Goal: Communication & Community: Answer question/provide support

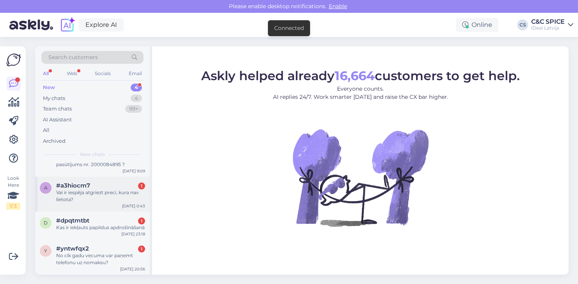
scroll to position [27, 0]
click at [86, 256] on div "No cik gadu vecuma var paņemt telefonu uz nomaksu?" at bounding box center [100, 260] width 89 height 14
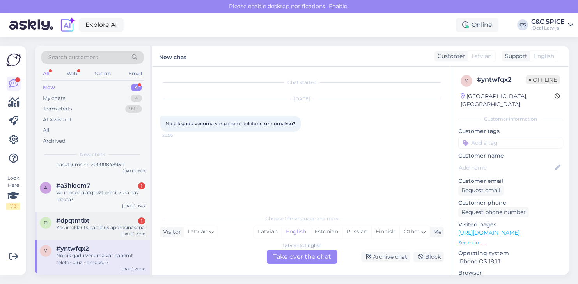
click at [96, 224] on div "Kas ir iekļauts papildus apdrošināšanā" at bounding box center [100, 227] width 89 height 7
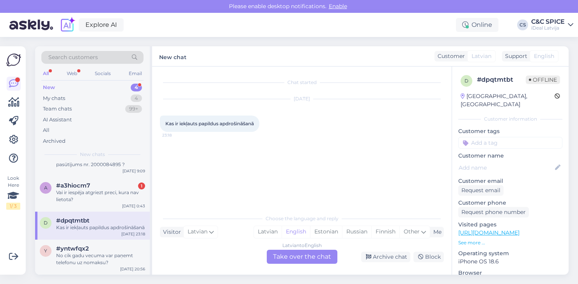
click at [301, 254] on div "Latvian to English Take over the chat" at bounding box center [302, 257] width 71 height 14
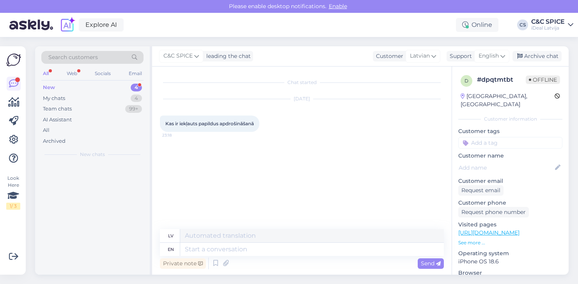
scroll to position [0, 0]
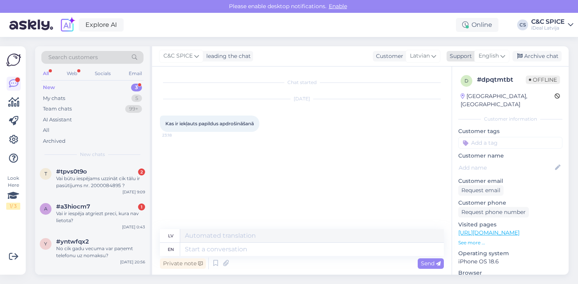
click at [489, 59] on span "English" at bounding box center [488, 56] width 20 height 9
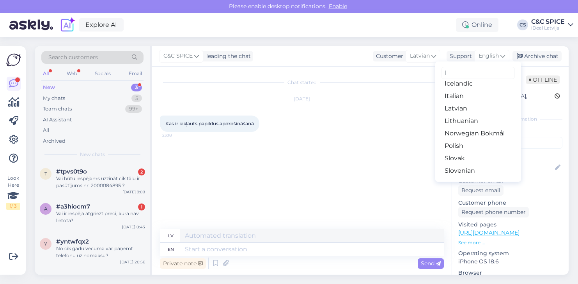
scroll to position [43, 0]
type input "l"
click at [473, 113] on link "Latvian" at bounding box center [478, 110] width 86 height 12
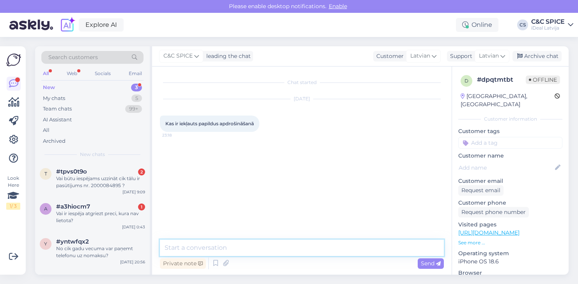
click at [245, 242] on textarea at bounding box center [302, 248] width 284 height 16
click at [231, 243] on textarea "Sveiki! [GEOGRAPHIC_DATA]" at bounding box center [302, 248] width 284 height 16
click at [209, 247] on textarea "Sveiki! [GEOGRAPHIC_DATA]" at bounding box center [302, 248] width 284 height 16
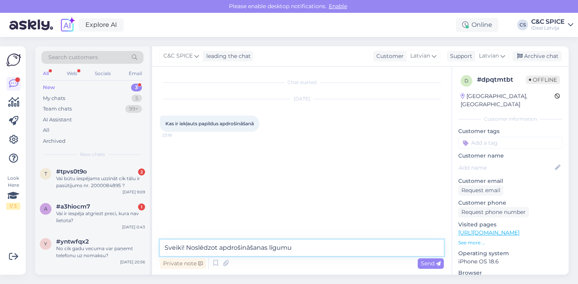
click at [204, 248] on textarea "Sveiki! Noslēdzot apdrošināšanas līgumu" at bounding box center [302, 248] width 284 height 16
click at [326, 247] on textarea "Sveiki! noformējot apdrošināšanas līgumu" at bounding box center [302, 248] width 284 height 16
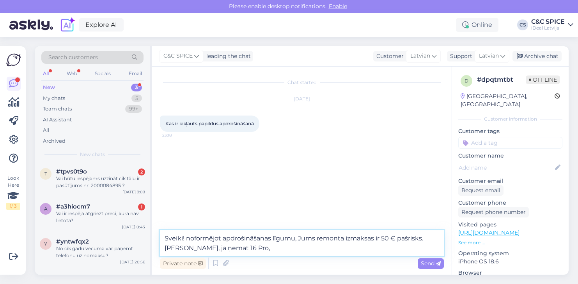
drag, startPoint x: 185, startPoint y: 248, endPoint x: 249, endPoint y: 247, distance: 64.3
click at [249, 247] on textarea "Sveiki! noformējot apdrošināšanas līgumu, Jums remonta izmaksas ir 50 € pašrisk…" at bounding box center [302, 244] width 284 height 26
click at [381, 238] on textarea "Sveiki! noformējot apdrošināšanas līgumu, Jums remonta izmaksas ir 50 € pašrisk…" at bounding box center [302, 244] width 284 height 26
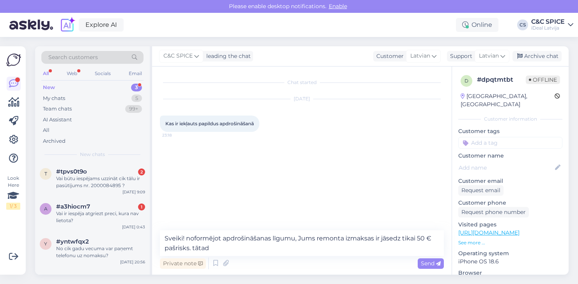
click at [335, 257] on div "Private note Send" at bounding box center [302, 263] width 284 height 15
click at [342, 249] on textarea "Sveiki! noformējot apdrošināšanas līgumu, Jums remonta izmaksas ir jāsedz tikai…" at bounding box center [302, 244] width 284 height 26
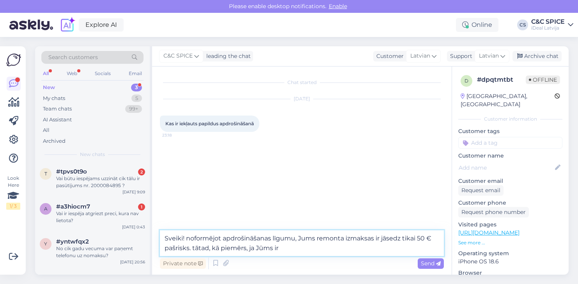
click at [264, 247] on textarea "Sveiki! noformējot apdrošināšanas līgumu, Jums remonta izmaksas ir jāsedz tikai…" at bounding box center [302, 244] width 284 height 26
click at [263, 247] on textarea "Sveiki! noformējot apdrošināšanas līgumu, Jums remonta izmaksas ir jāsedz tikai…" at bounding box center [302, 244] width 284 height 26
drag, startPoint x: 249, startPoint y: 248, endPoint x: 302, endPoint y: 248, distance: 53.0
click at [302, 248] on textarea "Sveiki! noformējot apdrošināšanas līgumu, Jums remonta izmaksas ir jāsedz tikai…" at bounding box center [302, 244] width 284 height 26
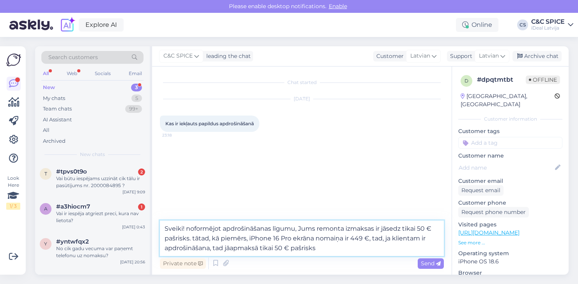
drag, startPoint x: 163, startPoint y: 228, endPoint x: 327, endPoint y: 245, distance: 164.9
click at [327, 245] on textarea "Sveiki! noformējot apdrošināšanas līgumu, Jums remonta izmaksas ir jāsedz tikai…" at bounding box center [302, 238] width 284 height 35
paste textarea "Noformējot apdrošināšanas līgumu, Jums remonta izmaksas jāsedz tikai līdz 50 € …"
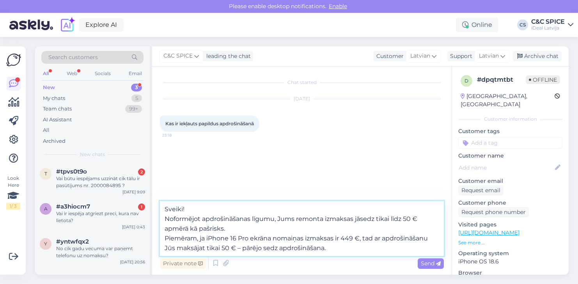
click at [166, 217] on textarea "Sveiki! Noformējot apdrošināšanas līgumu, Jums remonta izmaksas jāsedz tikai lī…" at bounding box center [302, 228] width 284 height 55
click at [164, 238] on textarea "Sveiki! Noformējot apdrošināšanas līgumu, Jums remonta izmaksas jāsedz tikai lī…" at bounding box center [302, 233] width 284 height 45
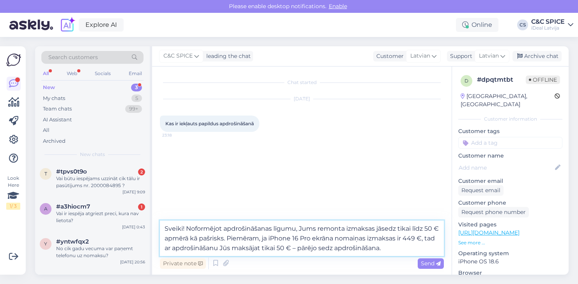
click at [170, 240] on textarea "Sveiki! Noformējot apdrošināšanas līgumu, Jums remonta izmaksas jāsedz tikai lī…" at bounding box center [302, 238] width 284 height 35
click at [168, 239] on textarea "Sveiki! Noformējot apdrošināšanas līgumu, Jums remonta izmaksas jāsedz tikai lī…" at bounding box center [302, 238] width 284 height 35
click at [166, 238] on textarea "Sveiki! Noformējot apdrošināšanas līgumu, Jums remonta izmaksas jāsedz tikai lī…" at bounding box center [302, 238] width 284 height 35
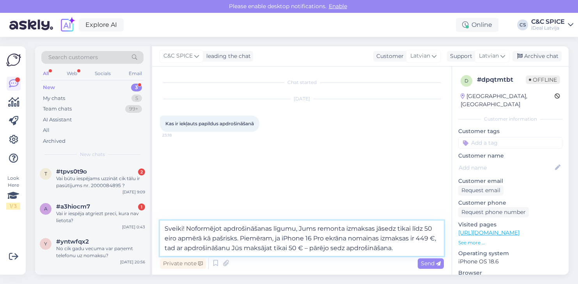
click at [169, 251] on textarea "Sveiki! Noformējot apdrošināšanas līgumu, Jums remonta izmaksas jāsedz tikai lī…" at bounding box center [302, 238] width 284 height 35
click at [168, 251] on textarea "Sveiki! Noformējot apdrošināšanas līgumu, Jums remonta izmaksas jāsedz tikai lī…" at bounding box center [302, 238] width 284 height 35
click at [166, 248] on textarea "Sveiki! Noformējot apdrošināšanas līgumu, Jums remonta izmaksas jāsedz tikai lī…" at bounding box center [302, 238] width 284 height 35
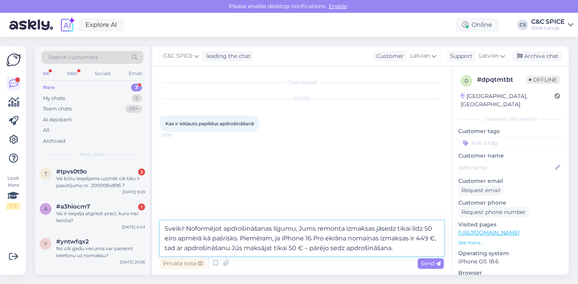
click at [166, 248] on textarea "Sveiki! Noformējot apdrošināšanas līgumu, Jums remonta izmaksas jāsedz tikai lī…" at bounding box center [302, 238] width 284 height 35
click at [413, 248] on textarea "Sveiki! Noformējot apdrošināšanas līgumu, Jums remonta izmaksas jāsedz tikai lī…" at bounding box center [302, 238] width 284 height 35
click at [317, 247] on textarea "Sveiki! Noformējot apdrošināšanas līgumu, Jums remonta izmaksas jāsedz tikai lī…" at bounding box center [302, 238] width 284 height 35
click at [316, 247] on textarea "Sveiki! Noformējot apdrošināšanas līgumu, Jums remonta izmaksas jāsedz tikai lī…" at bounding box center [302, 238] width 284 height 35
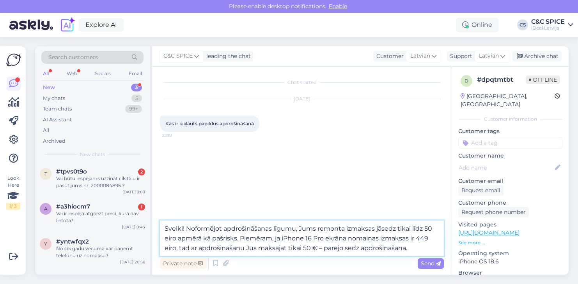
click at [314, 247] on textarea "Sveiki! Noformējot apdrošināšanas līgumu, Jums remonta izmaksas jāsedz tikai lī…" at bounding box center [302, 238] width 284 height 35
type textarea "Sveiki! Noformējot apdrošināšanas līgumu, Jums remonta izmaksas jāsedz tikai lī…"
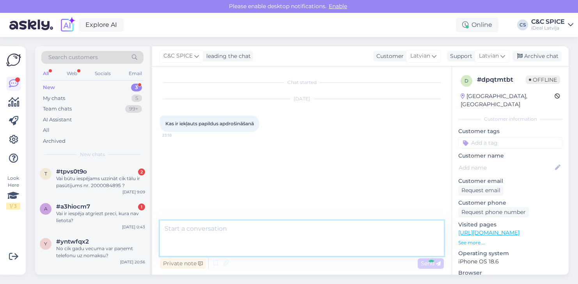
scroll to position [0, 0]
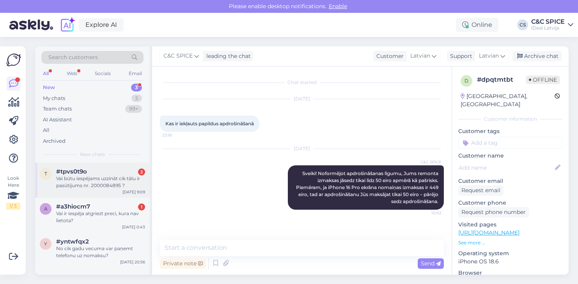
click at [117, 190] on div "t #tpvs0t9o 2 Vai būtu iespējams uzzināt cik tālu ir pasūtījums nr. 2000084895 …" at bounding box center [92, 180] width 115 height 35
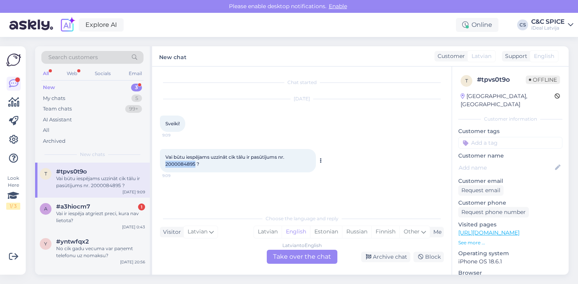
drag, startPoint x: 165, startPoint y: 164, endPoint x: 195, endPoint y: 166, distance: 30.5
click at [195, 166] on div "Vai būtu iespējams uzzināt cik tālu ir pasūtījums nr. 2000084895 ? 9:09" at bounding box center [238, 160] width 156 height 23
copy span "2000084895"
click at [86, 0] on div "Please enable desktop notifications. Enable" at bounding box center [289, 6] width 578 height 13
click at [318, 258] on div "Latvian to English Take over the chat" at bounding box center [302, 257] width 71 height 14
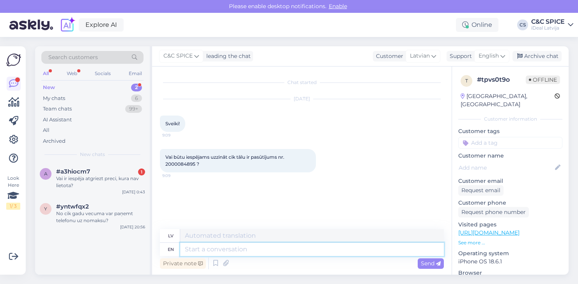
click at [317, 248] on textarea at bounding box center [311, 249] width 263 height 13
click at [487, 53] on span "English" at bounding box center [488, 56] width 20 height 9
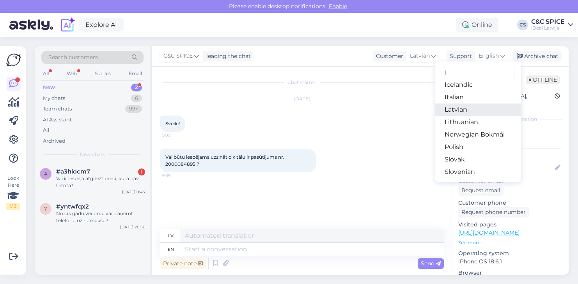
click at [468, 114] on link "Latvian" at bounding box center [478, 110] width 86 height 12
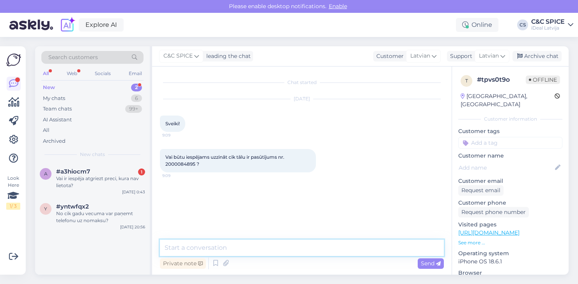
click at [332, 246] on textarea at bounding box center [302, 248] width 284 height 16
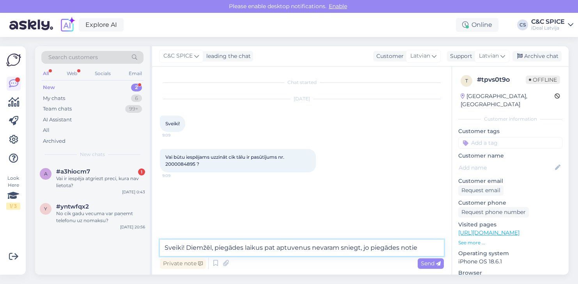
click at [418, 248] on textarea "Sveiki! Diemžēl, piegādes laikus pat aptuvenus nevaram sniegt, jo piegādes notie" at bounding box center [302, 248] width 284 height 16
click at [403, 247] on textarea "Sveiki! Diemžēl, piegādes laikus pat aptuvenus nevaram sniegt, jo piegādes notie" at bounding box center [302, 248] width 284 height 16
click at [371, 246] on textarea "Sveiki! Diemžēl, piegādes laikus pat aptuvenus nevaram sniegt, jo piegādes neti…" at bounding box center [302, 244] width 284 height 26
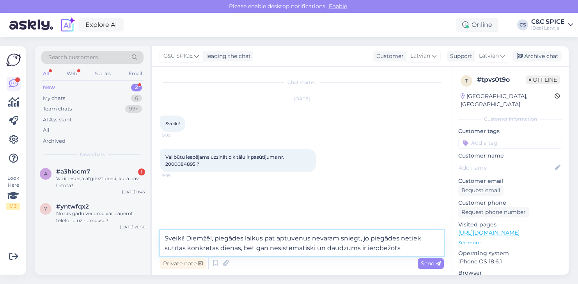
click at [371, 246] on textarea "Sveiki! Diemžēl, piegādes laikus pat aptuvenus nevaram sniegt, jo piegādes neti…" at bounding box center [302, 244] width 284 height 26
click at [411, 251] on textarea "Sveiki! Diemžēl, piegādes laikus pat aptuvenus nevaram sniegt, jo piegādes neti…" at bounding box center [302, 244] width 284 height 26
click at [400, 247] on textarea "Sveiki! Diemžēl, piegādes laikus pat aptuvenus nevaram sniegt, jo piegādes neti…" at bounding box center [302, 244] width 284 height 26
click at [353, 247] on textarea "Sveiki! Diemžēl, piegādes laikus pat aptuvenus nevaram sniegt, jo piegādes neti…" at bounding box center [302, 244] width 284 height 26
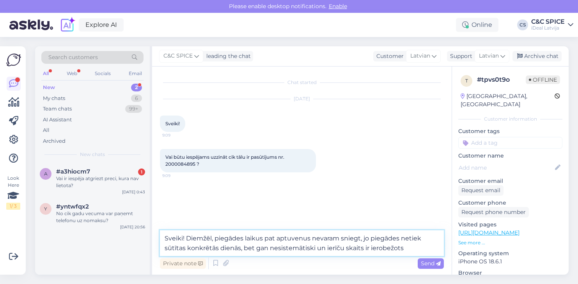
click at [410, 249] on textarea "Sveiki! Diemžēl, piegādes laikus pat aptuvenus nevaram sniegt, jo piegādes neti…" at bounding box center [302, 244] width 284 height 26
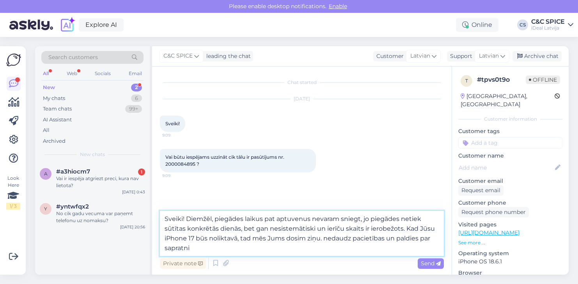
click at [332, 230] on textarea "Sveiki! Diemžēl, piegādes laikus pat aptuvenus nevaram sniegt, jo piegādes neti…" at bounding box center [302, 233] width 284 height 45
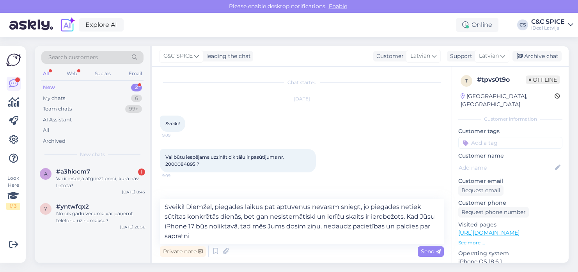
click at [363, 82] on div "Chat started" at bounding box center [302, 82] width 284 height 7
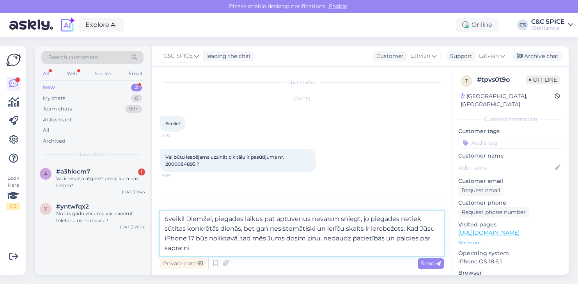
click at [327, 211] on textarea "Sveiki! Diemžēl, piegādes laikus pat aptuvenus nevaram sniegt, jo piegādes neti…" at bounding box center [302, 233] width 284 height 45
paste textarea "Diemžēl šobrīd nevaram sniegt pat aptuvenus piegādes laikus, jo preces tiek pie…"
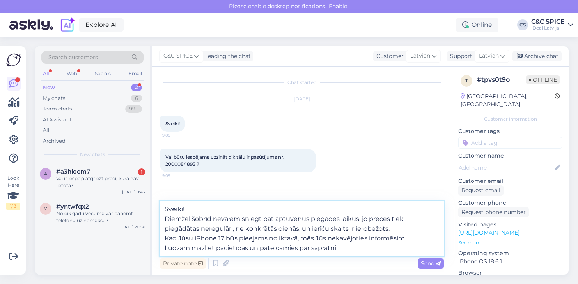
click at [165, 205] on textarea "Sveiki! Diemžēl šobrīd nevaram sniegt pat aptuvenus piegādes laikus, jo preces …" at bounding box center [302, 228] width 284 height 55
click at [165, 226] on textarea "Sveiki! Diemžēl šobrīd nevaram sniegt pat aptuvenus piegādes laikus, jo preces …" at bounding box center [302, 233] width 284 height 45
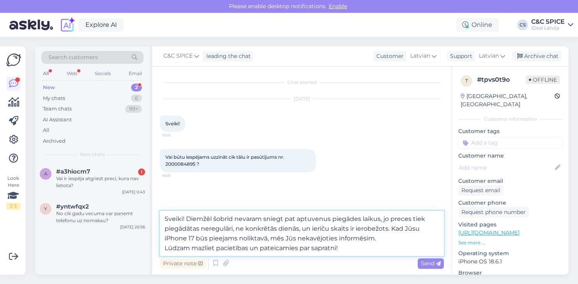
click at [164, 249] on textarea "Sveiki! Diemžēl šobrīd nevaram sniegt pat aptuvenus piegādes laikus, jo preces …" at bounding box center [302, 233] width 284 height 45
type textarea "Sveiki! Diemžēl šobrīd nevaram sniegt pat aptuvenus piegādes laikus, jo preces …"
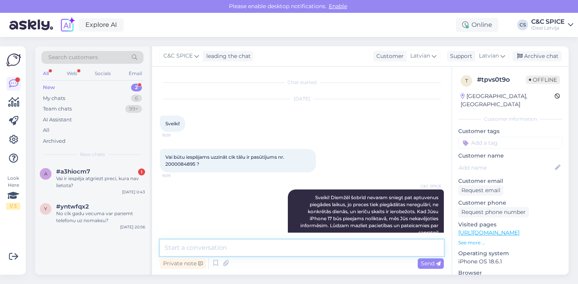
scroll to position [17, 0]
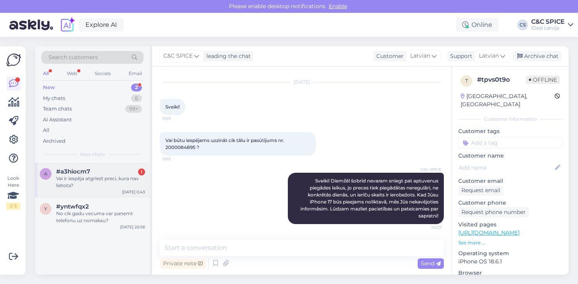
click at [116, 184] on div "Vai ir iespēja atgriezt preci, kura nav lietota?" at bounding box center [100, 182] width 89 height 14
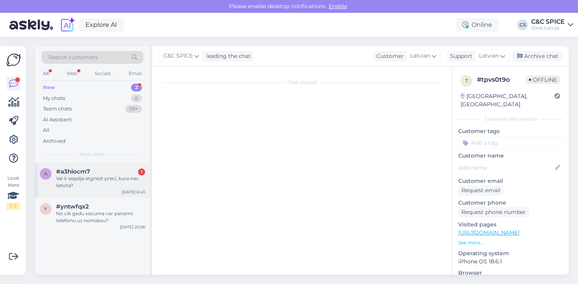
scroll to position [0, 0]
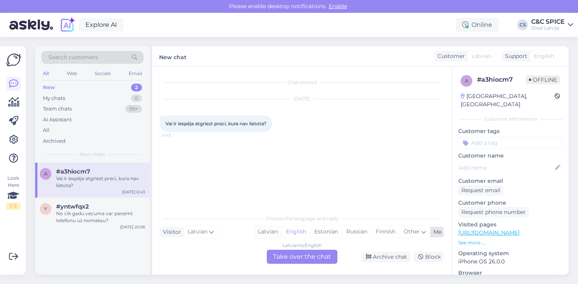
click at [265, 235] on div "Latvian" at bounding box center [268, 232] width 28 height 12
click at [286, 256] on div "Latvian to Latvian Take over the chat" at bounding box center [302, 257] width 71 height 14
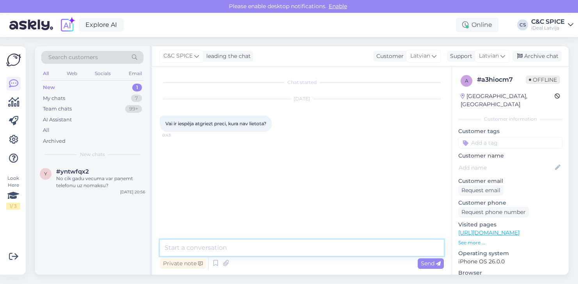
click at [261, 249] on textarea at bounding box center [302, 248] width 284 height 16
type textarea "Sveiki! Kādu preci? vai pie mums iegādāta un vai neatpakota?"
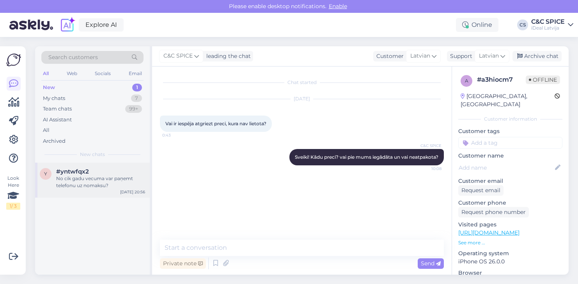
click at [117, 163] on div "y #yntwfqx2 No cik gadu vecuma var paņemt telefonu uz nomaksu? [DATE] 20:56" at bounding box center [92, 180] width 115 height 35
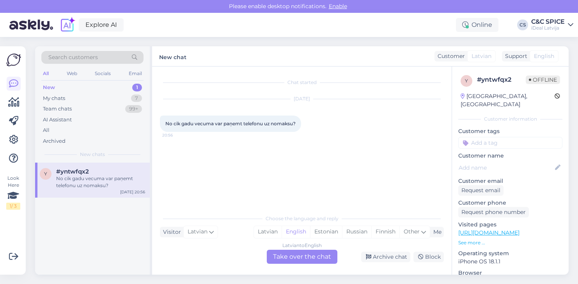
click at [298, 254] on div "Latvian to English Take over the chat" at bounding box center [302, 257] width 71 height 14
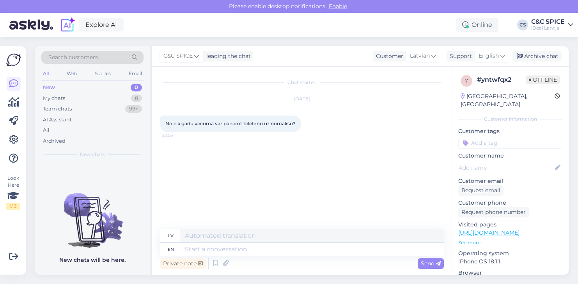
click at [297, 257] on div "Private note Send" at bounding box center [302, 263] width 284 height 15
click at [501, 57] on icon at bounding box center [502, 56] width 5 height 9
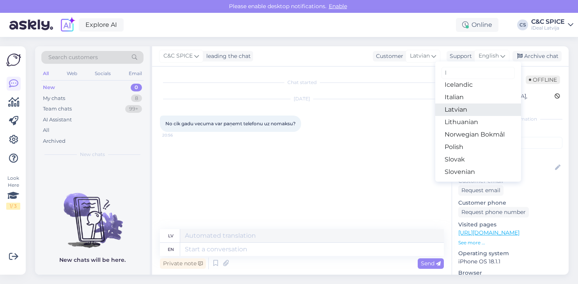
click at [465, 114] on link "Latvian" at bounding box center [478, 110] width 86 height 12
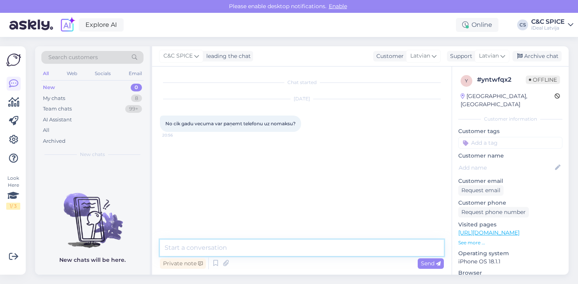
click at [304, 245] on textarea at bounding box center [302, 248] width 284 height 16
type textarea "Sveiki! No 21 gada vecuma"
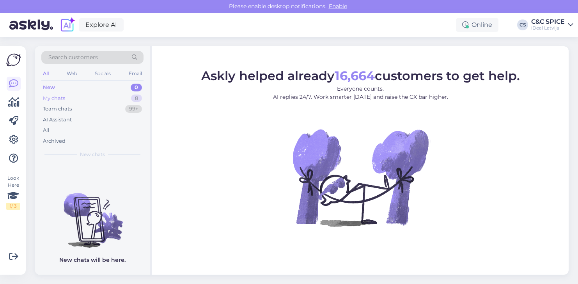
click at [78, 98] on div "My chats 8" at bounding box center [92, 98] width 102 height 11
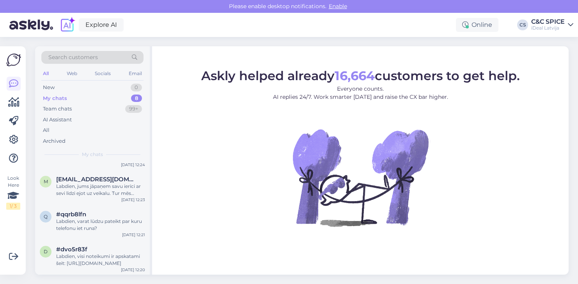
scroll to position [160, 0]
click at [108, 233] on div "q #qqrb8lfn Labdien, varat lūdzu pateikt par kuru telefonu iet runa? [DATE] 12:…" at bounding box center [92, 223] width 115 height 35
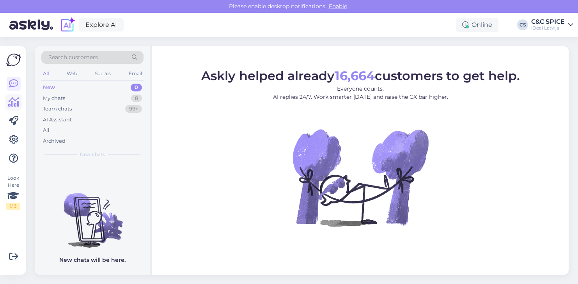
click at [14, 102] on icon at bounding box center [13, 102] width 11 height 9
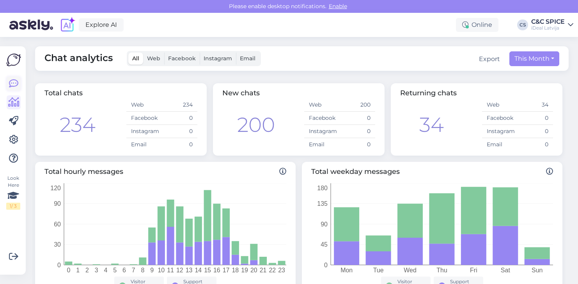
click at [17, 81] on icon at bounding box center [13, 83] width 9 height 9
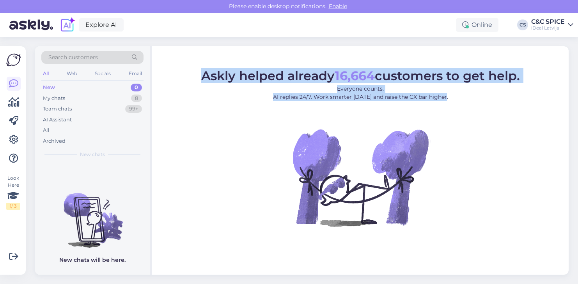
drag, startPoint x: 199, startPoint y: 72, endPoint x: 483, endPoint y: 99, distance: 285.7
click at [483, 99] on figcaption "Askly helped already 16,664 customers to get help. Everyone counts. AI replies …" at bounding box center [360, 89] width 318 height 38
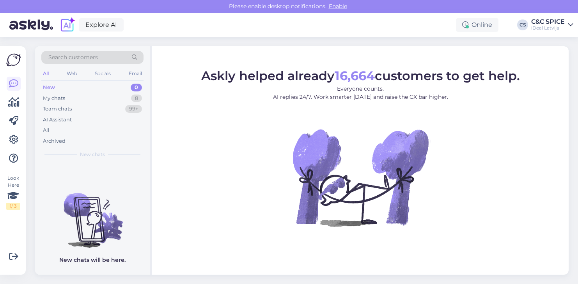
click at [483, 99] on p "Everyone counts. AI replies 24/7. Work smarter today and raise the CX bar highe…" at bounding box center [360, 93] width 318 height 16
click at [110, 28] on link "Explore AI" at bounding box center [101, 24] width 45 height 13
